Goal: Find contact information: Find contact information

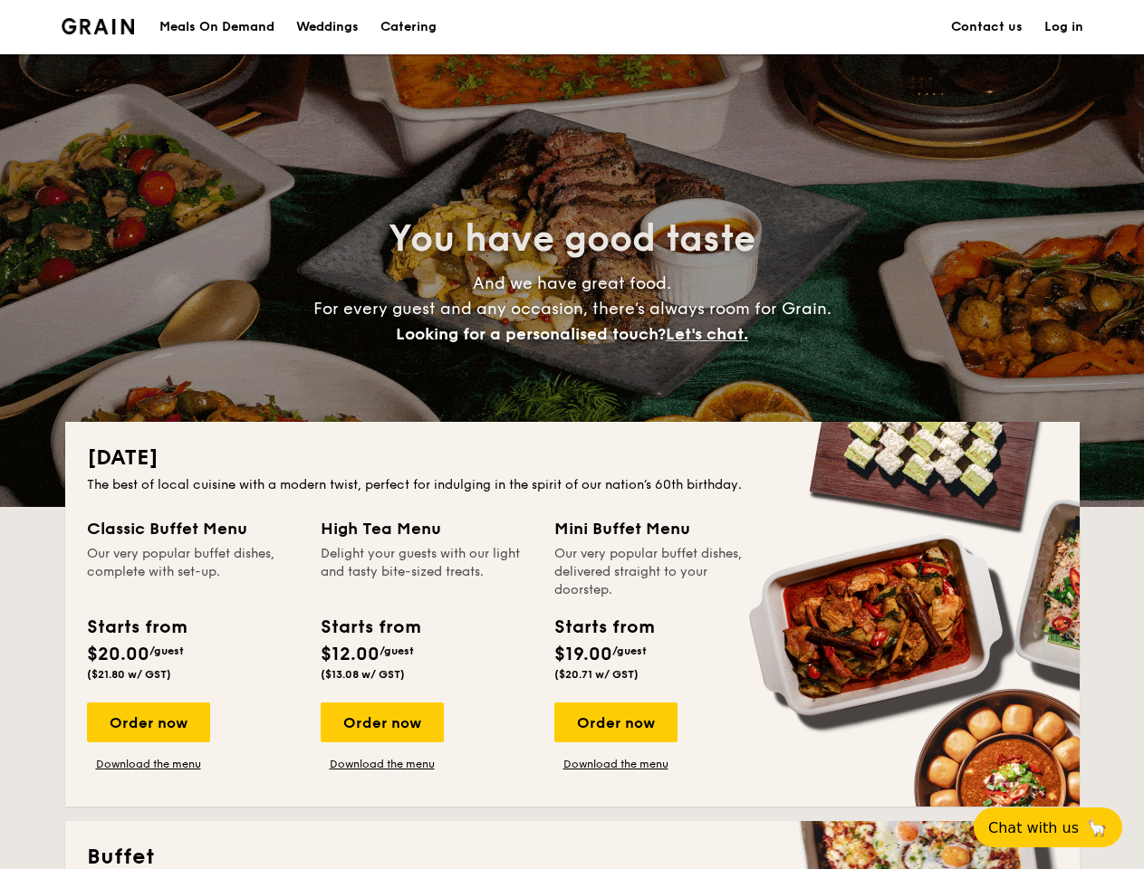
click at [571, 435] on div "[DATE] The best of local cuisine with a modern twist, perfect for indulging in …" at bounding box center [572, 614] width 1014 height 385
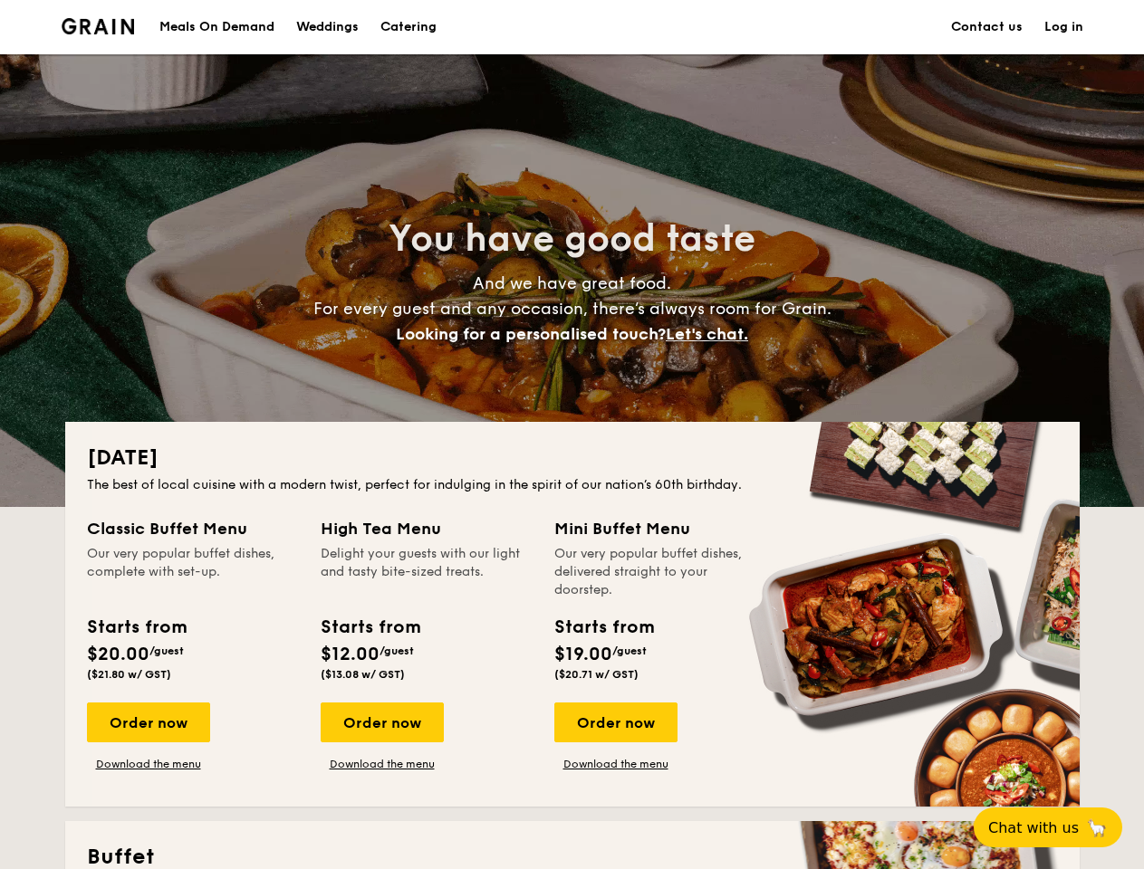
click at [1063, 27] on link "Log in" at bounding box center [1063, 27] width 39 height 54
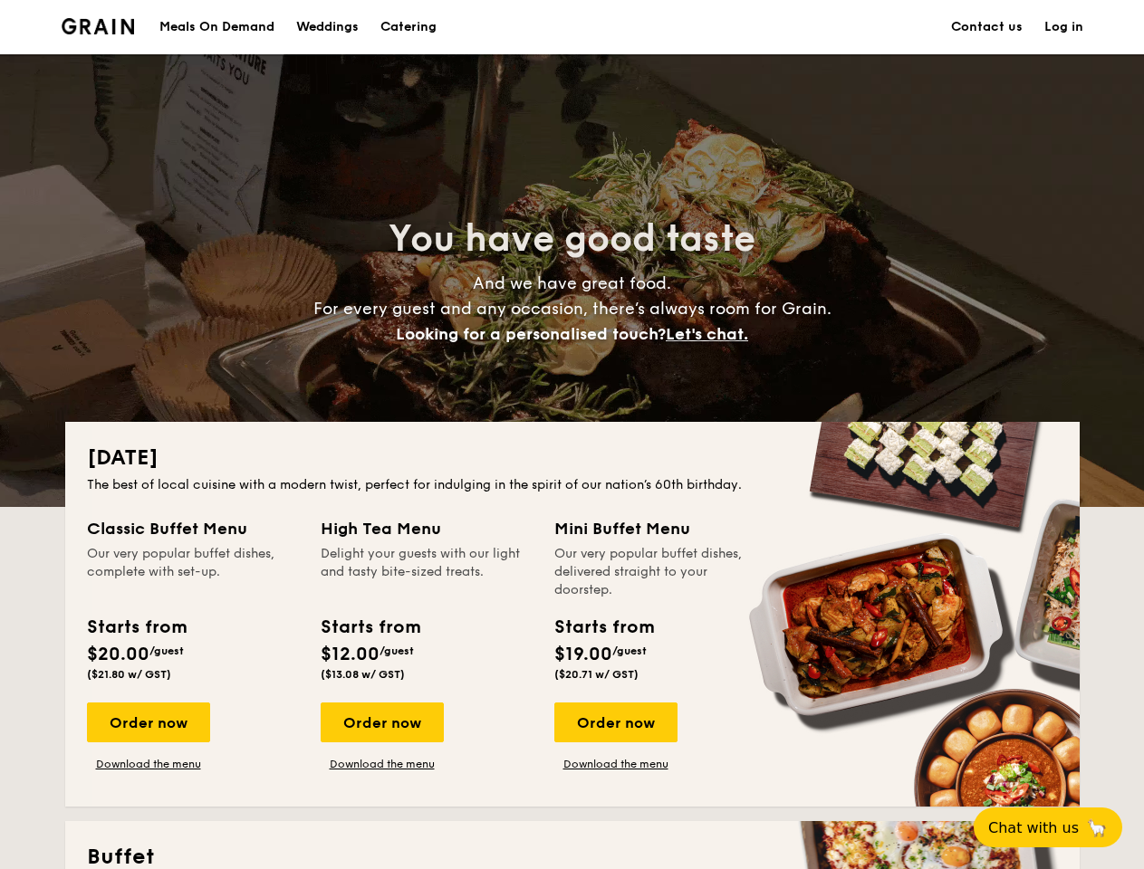
click at [712, 334] on span "Let's chat." at bounding box center [707, 334] width 82 height 20
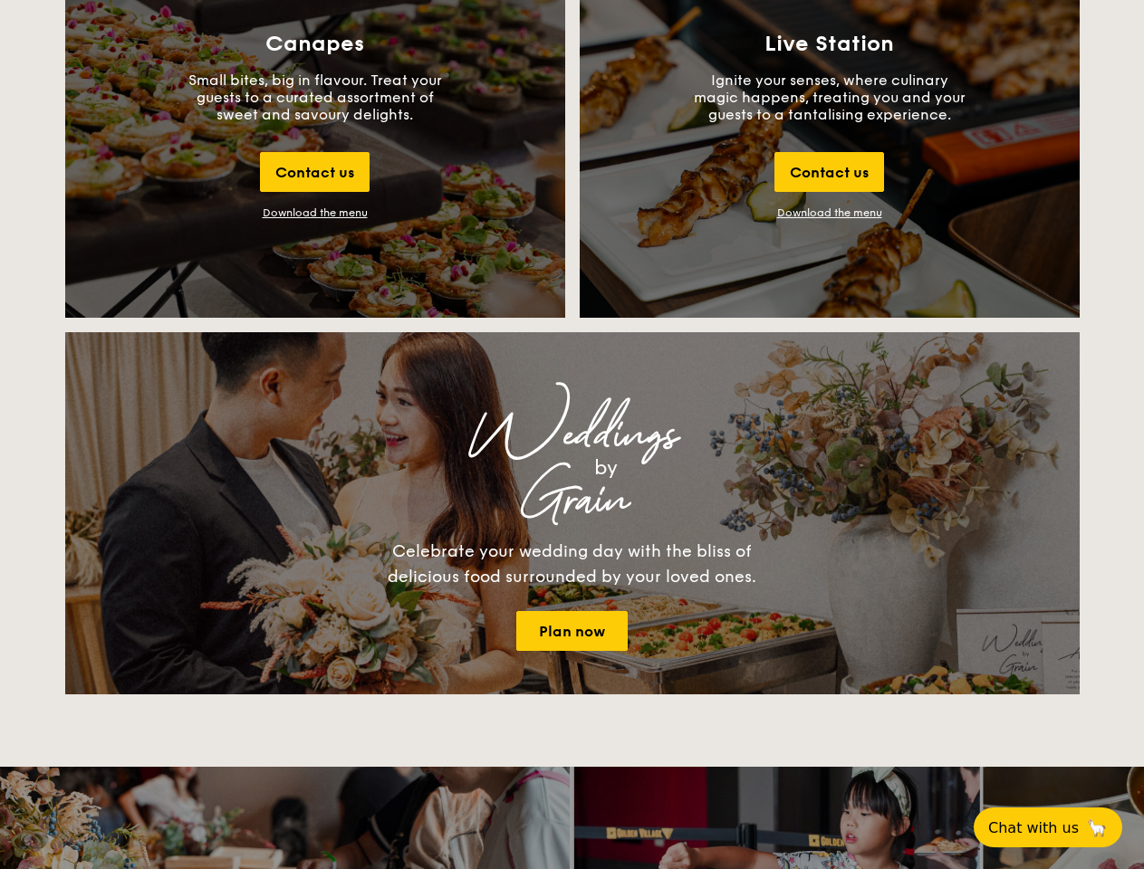
click at [1058, 828] on span "Chat with us" at bounding box center [1033, 827] width 91 height 17
